Goal: Transaction & Acquisition: Purchase product/service

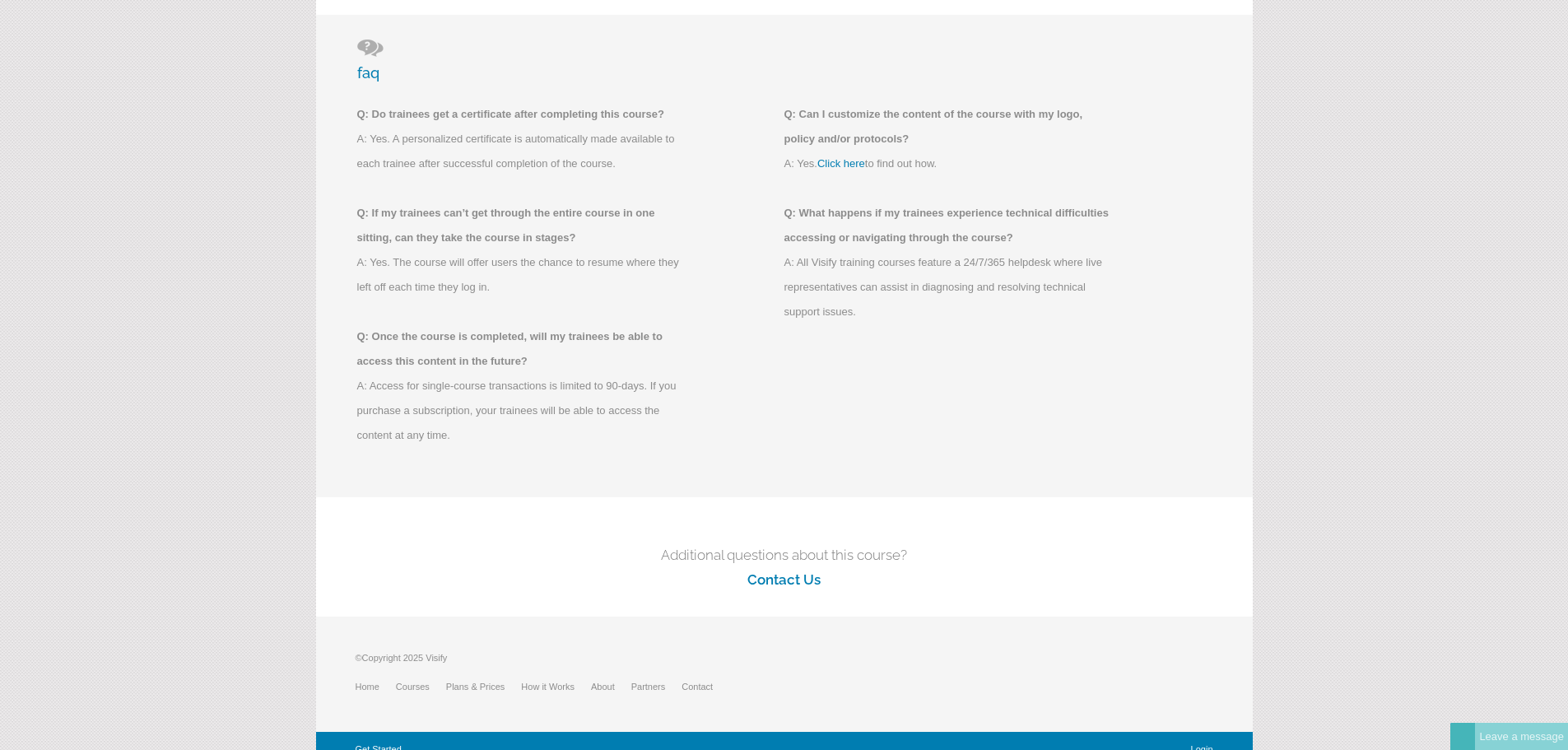
scroll to position [349, 0]
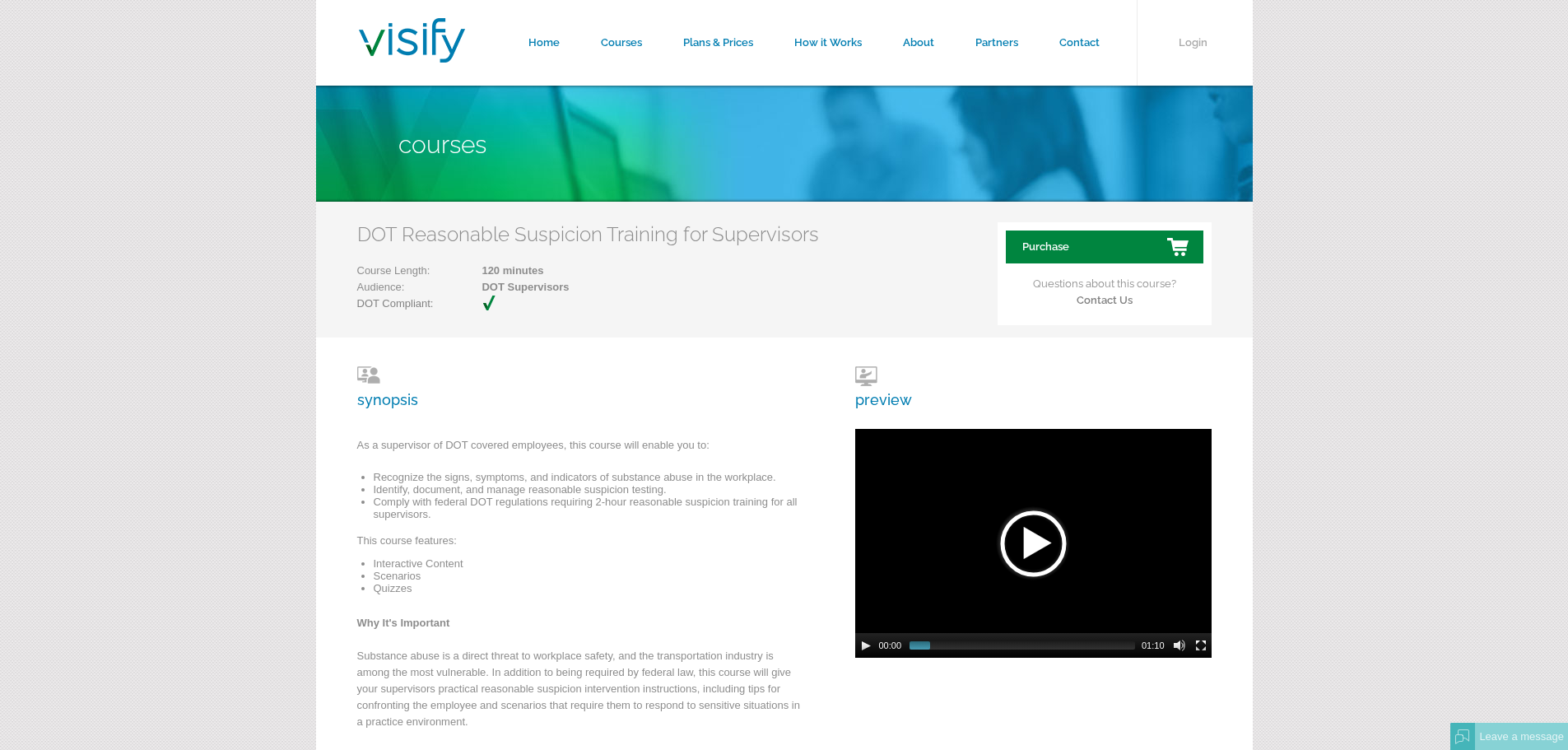
click at [1041, 253] on link "Purchase" at bounding box center [1104, 247] width 197 height 33
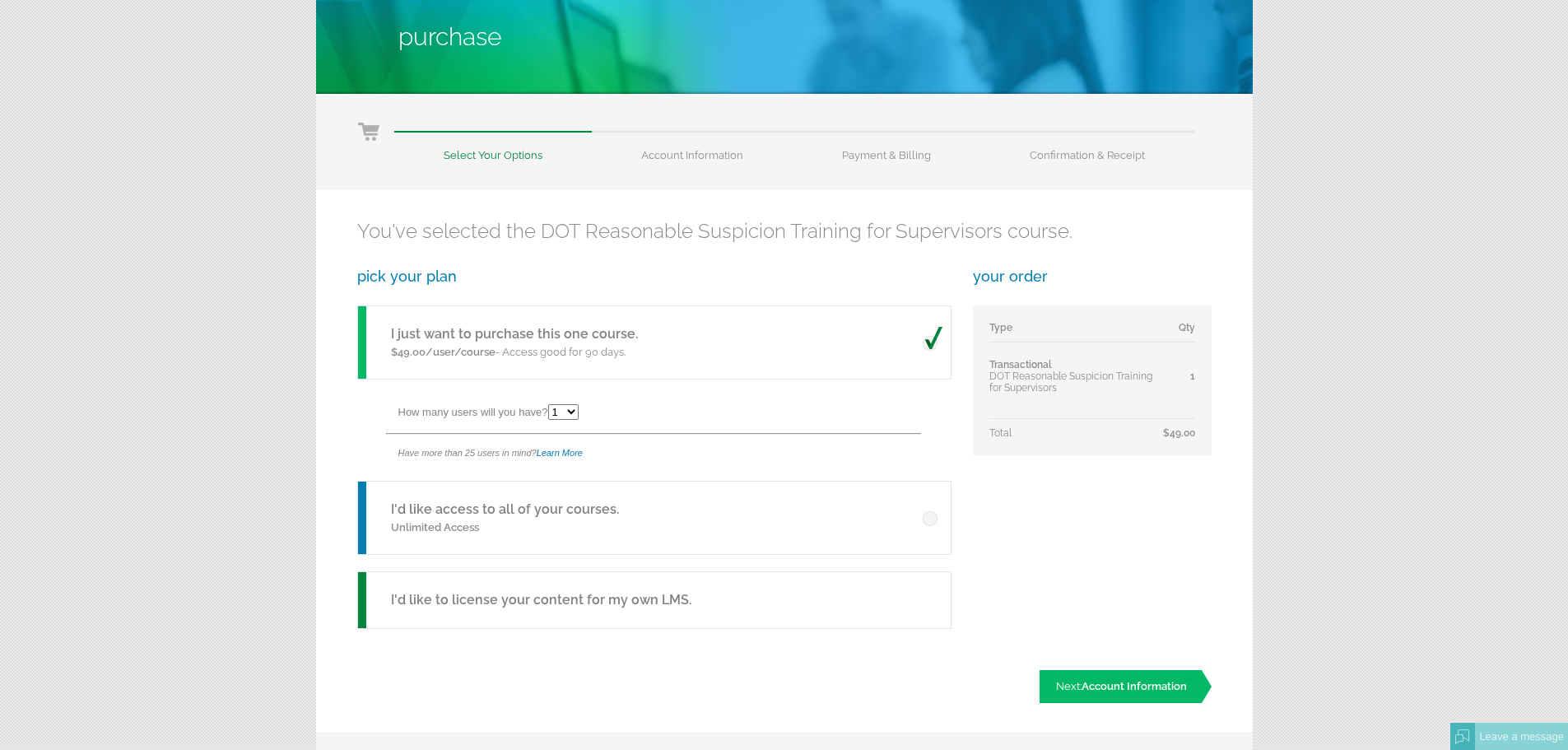
scroll to position [329, 0]
